Goal: Task Accomplishment & Management: Manage account settings

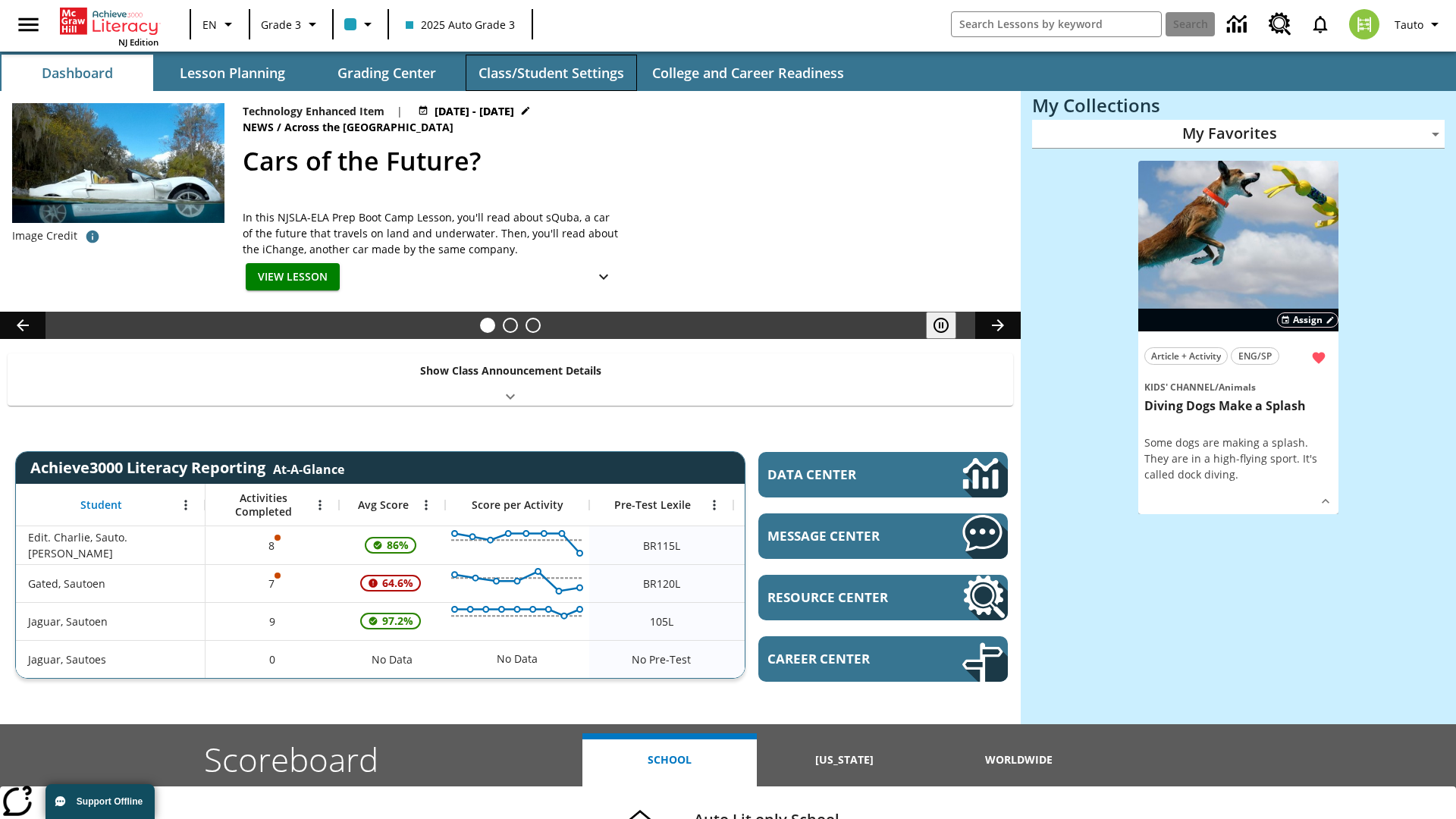
click at [551, 73] on button "Class/Student Settings" at bounding box center [551, 73] width 172 height 36
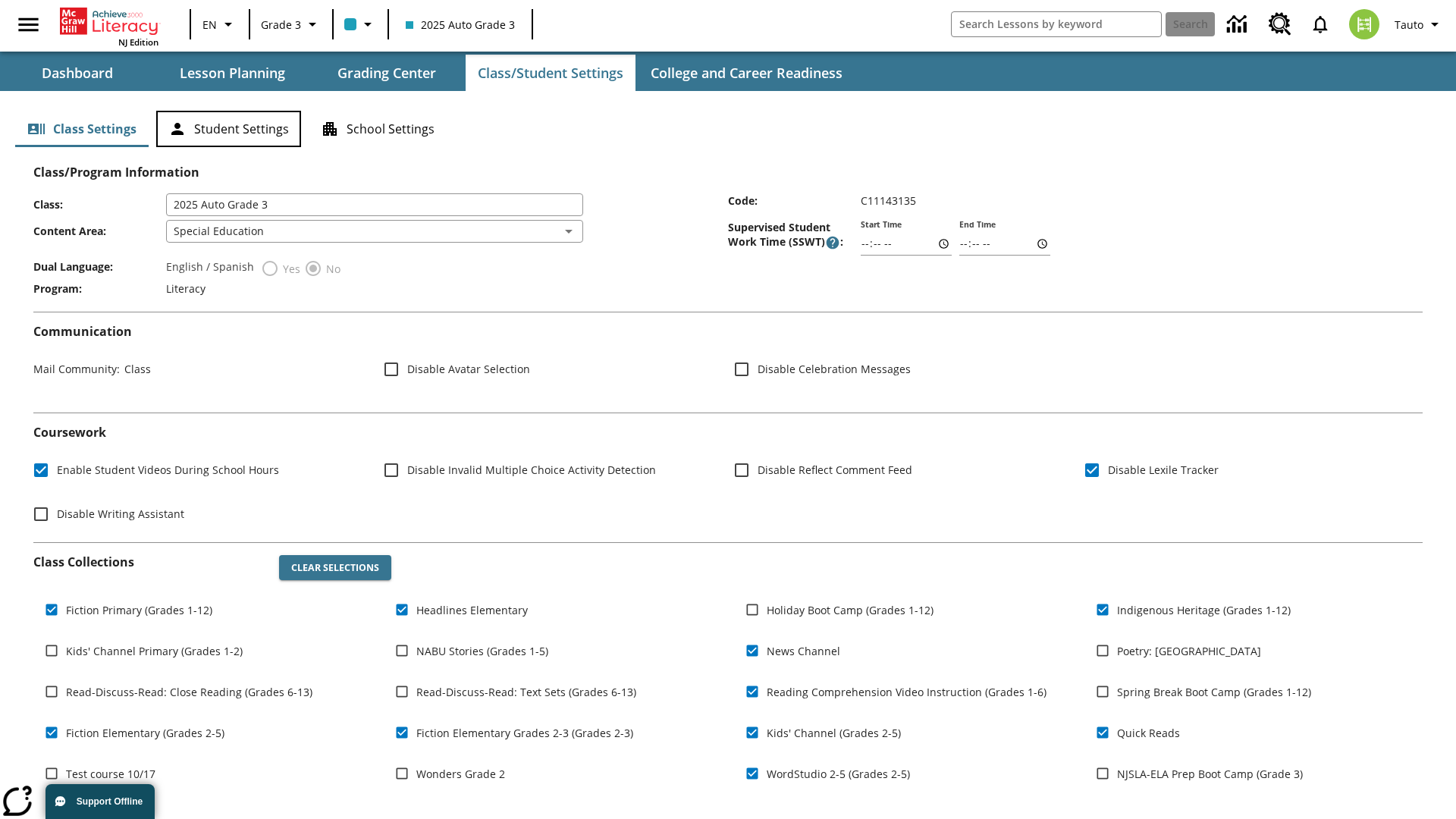
click at [228, 129] on button "Student Settings" at bounding box center [228, 129] width 145 height 36
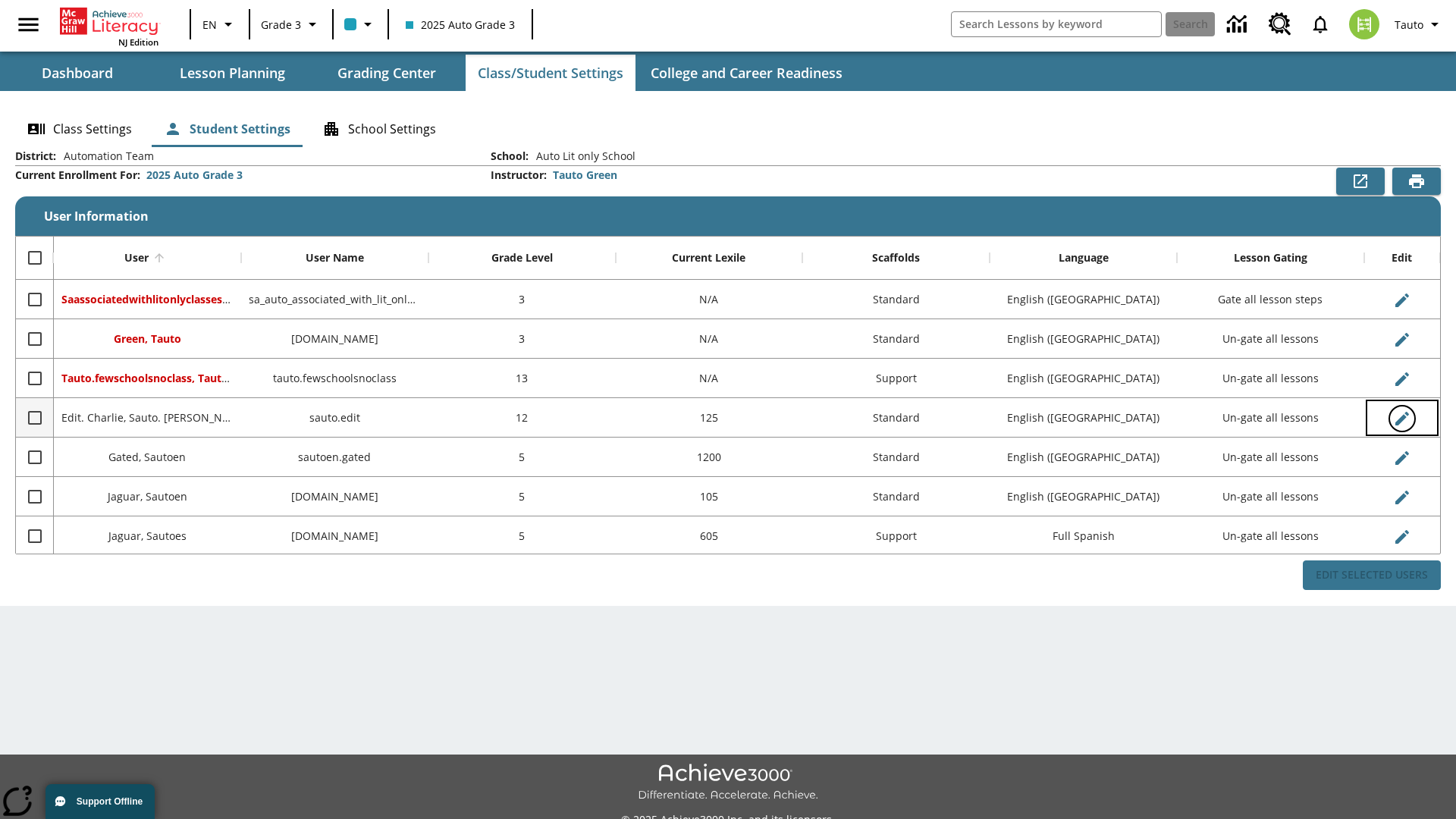
click at [1401, 418] on icon "Edit User" at bounding box center [1402, 418] width 13 height 13
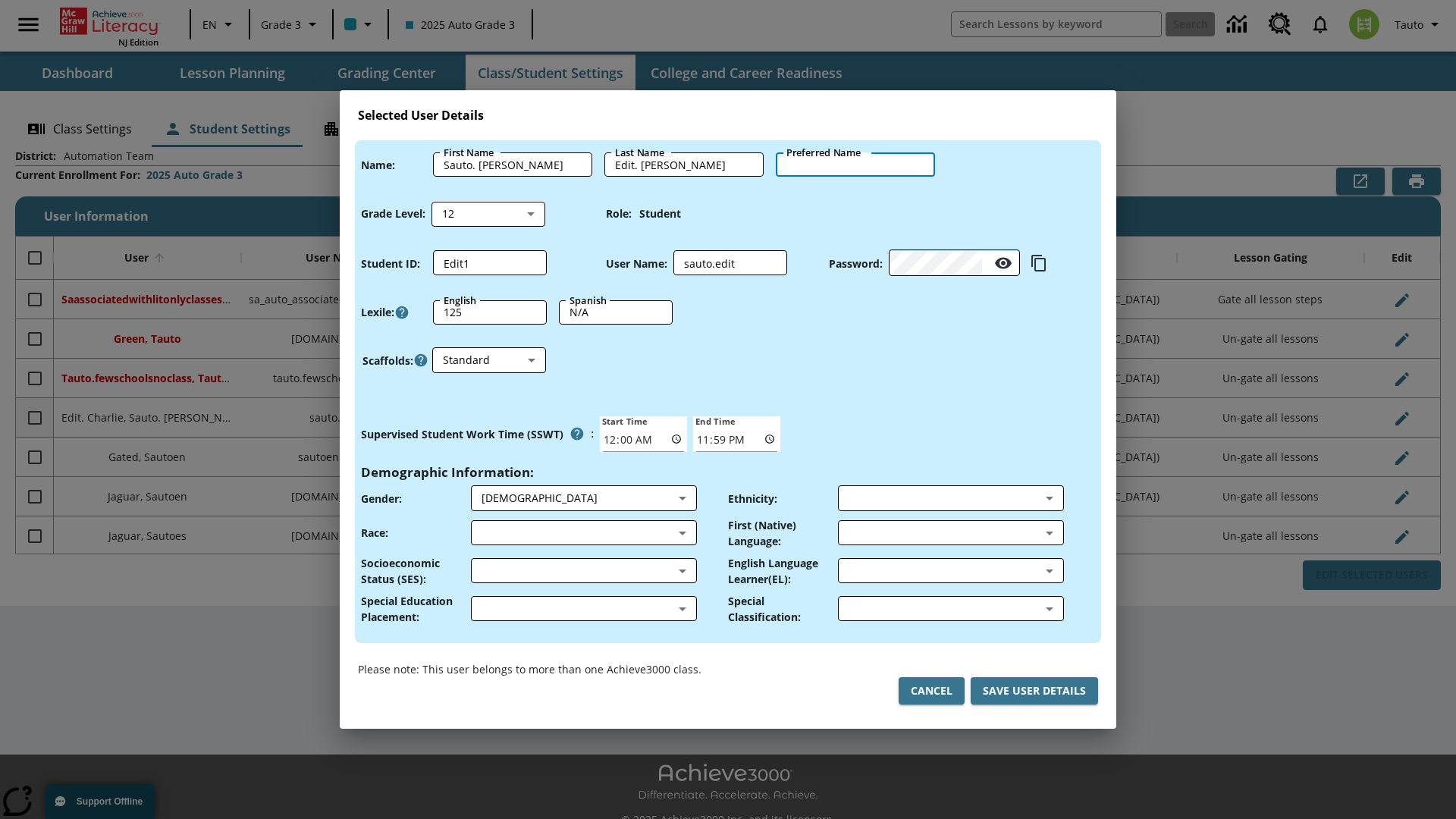
type input "[PERSON_NAME]"
click at [931, 691] on button "Cancel" at bounding box center [931, 692] width 66 height 28
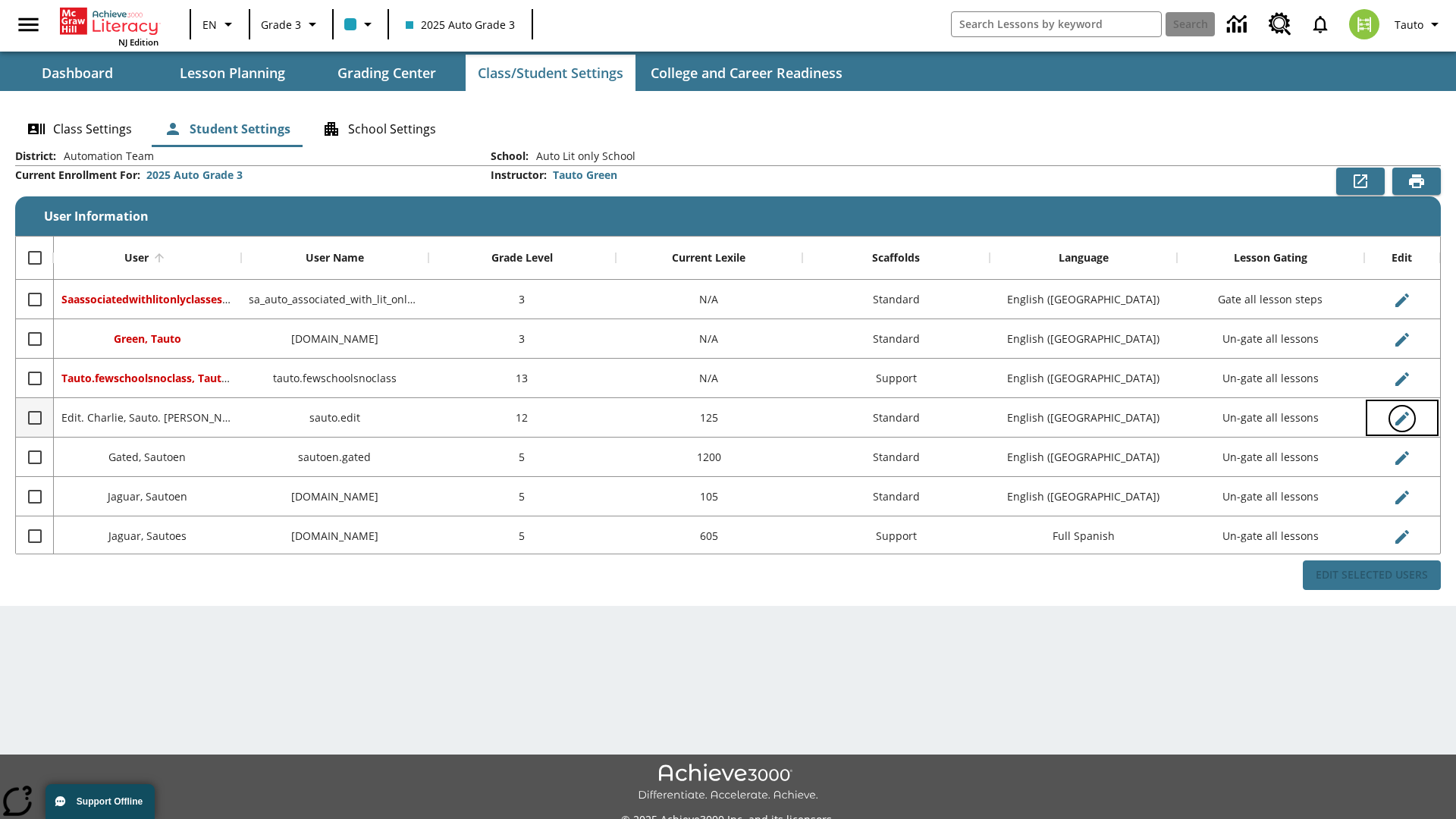
click at [1401, 418] on icon "Edit User" at bounding box center [1402, 418] width 13 height 13
